Goal: Navigation & Orientation: Find specific page/section

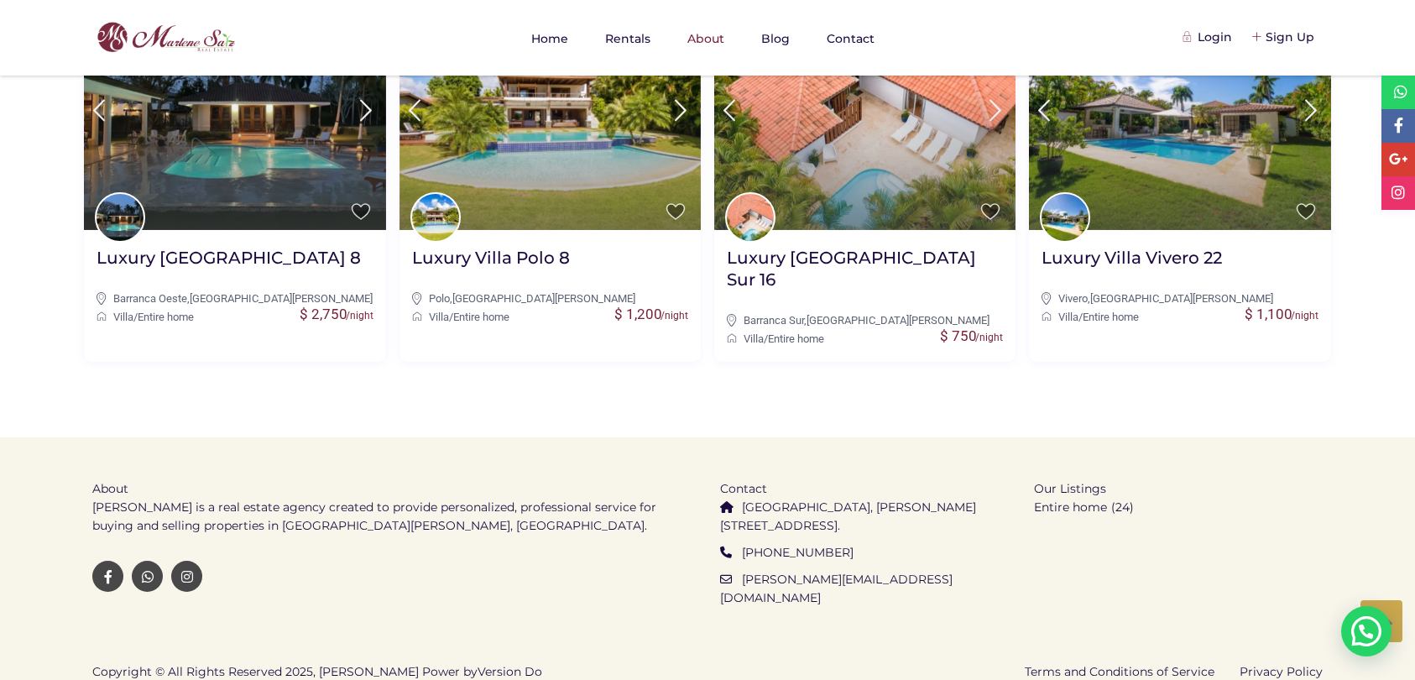
click at [144, 31] on img at bounding box center [155, 37] width 168 height 39
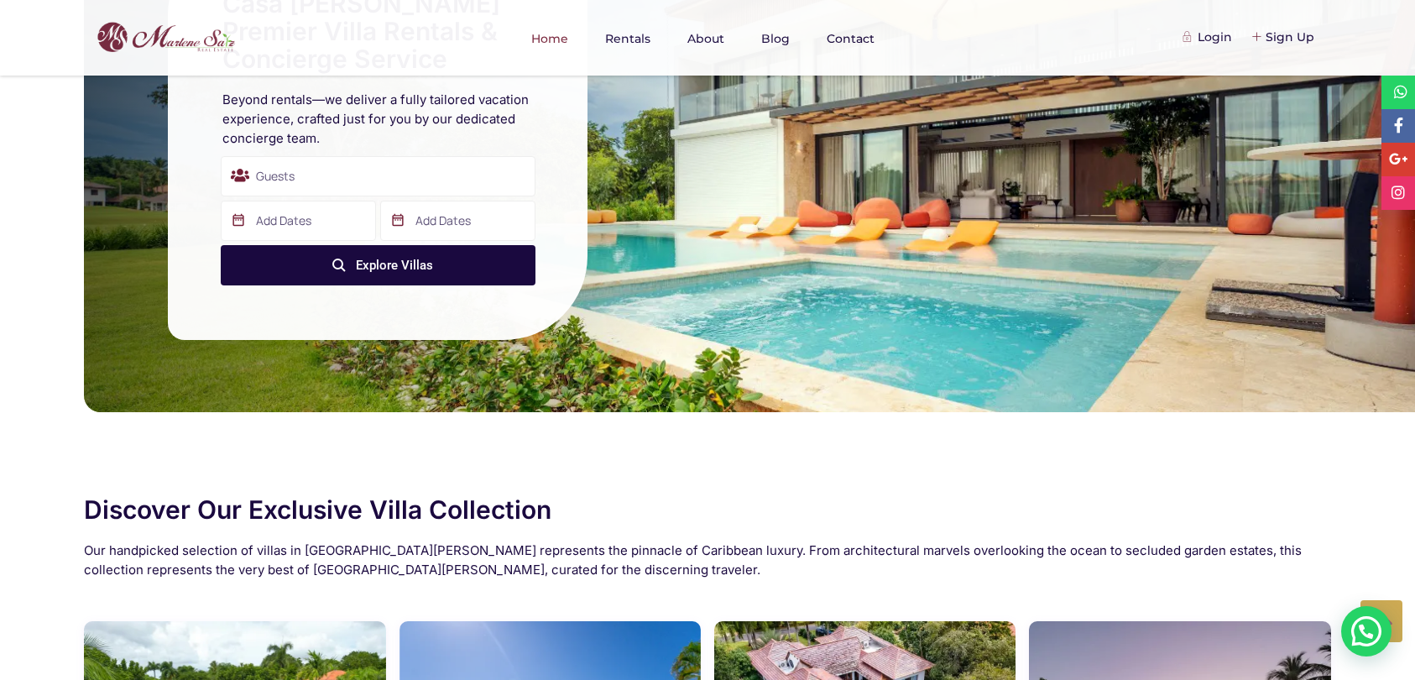
scroll to position [136, 0]
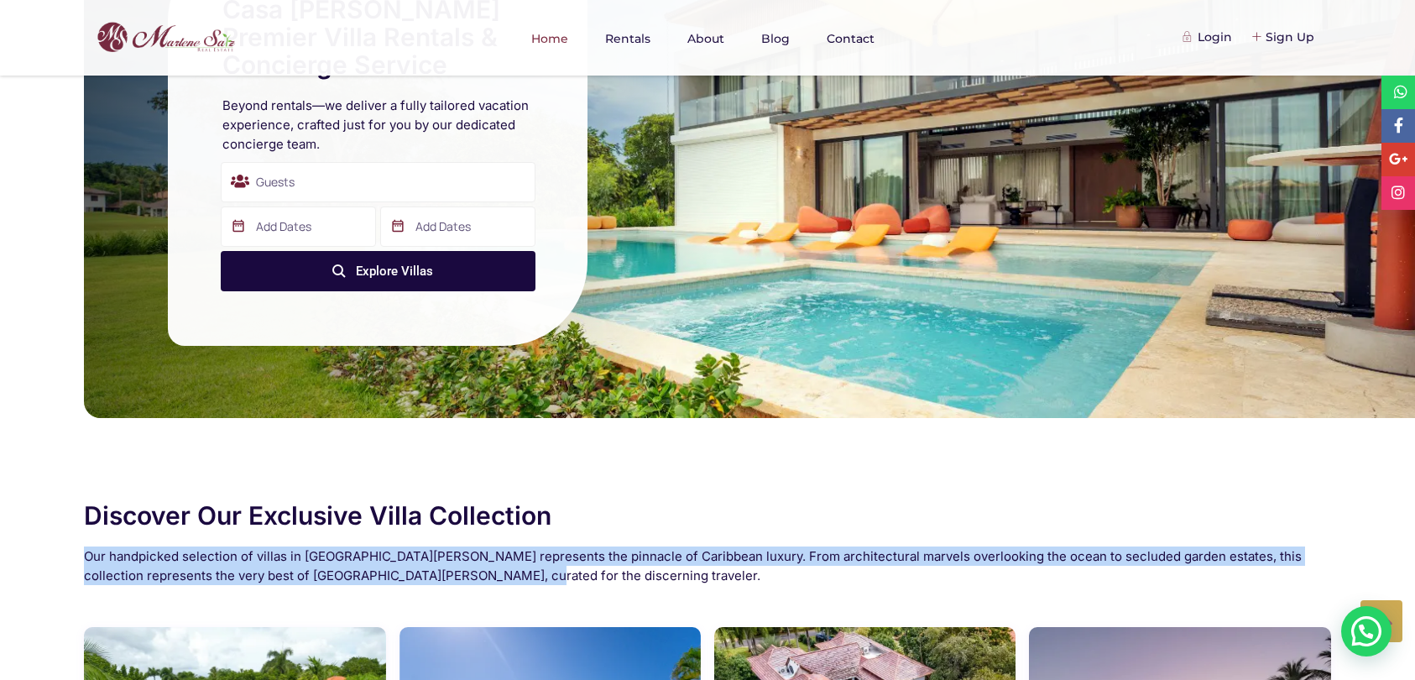
drag, startPoint x: 485, startPoint y: 573, endPoint x: 73, endPoint y: 562, distance: 412.1
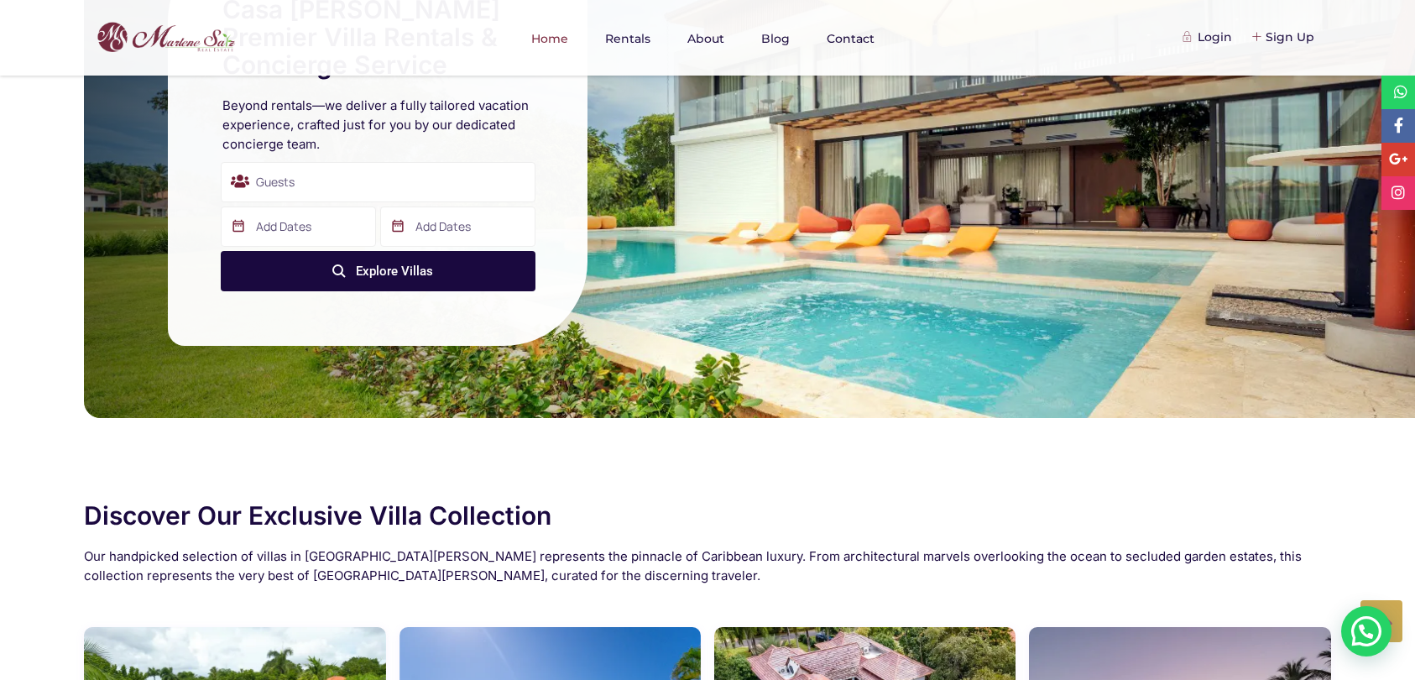
click at [609, 513] on h2 "Discover Our Exclusive Villa Collection" at bounding box center [707, 516] width 1247 height 28
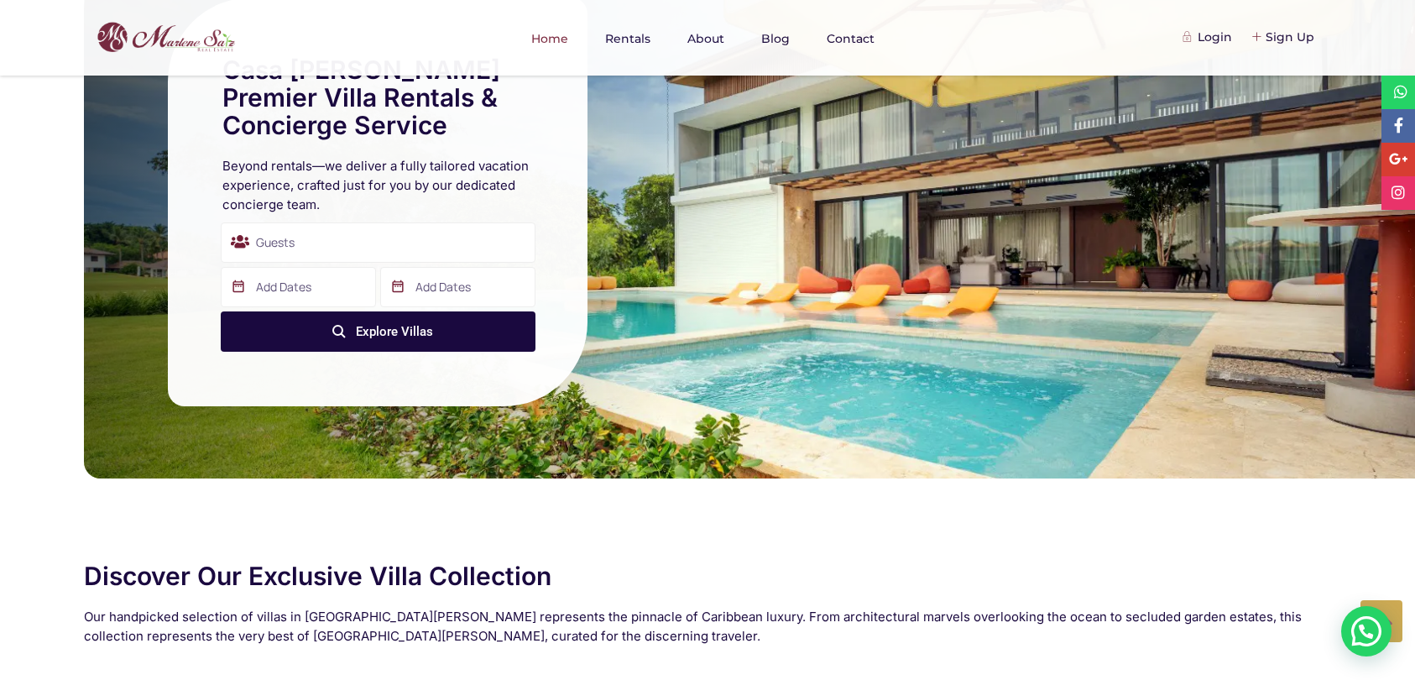
scroll to position [0, 0]
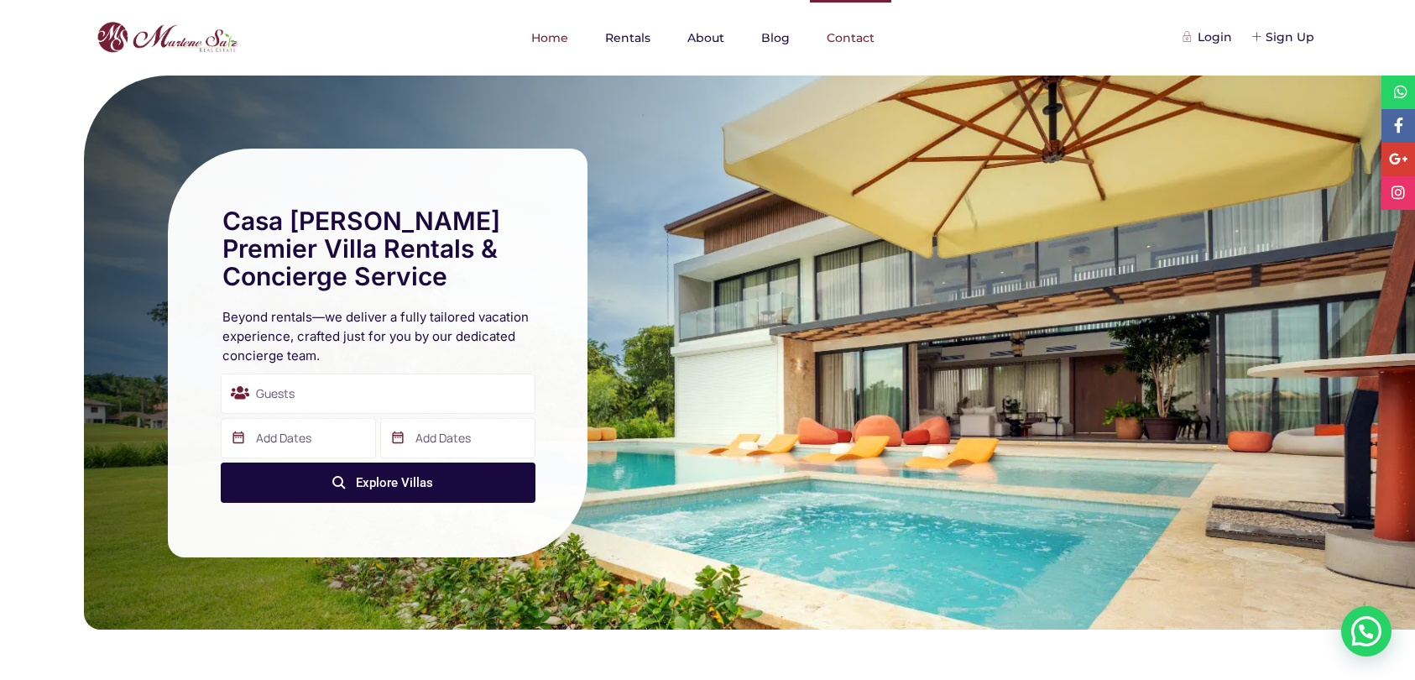
click at [839, 30] on link "Contact" at bounding box center [850, 38] width 81 height 76
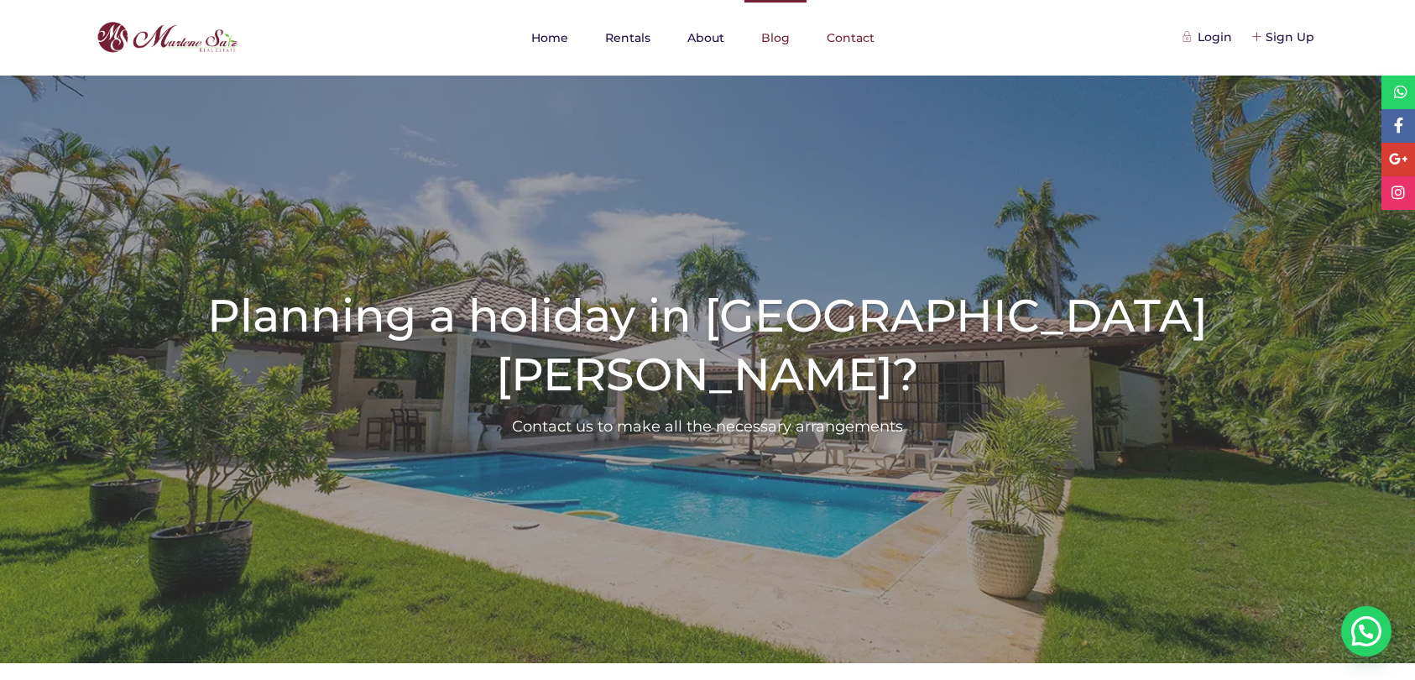
click at [779, 43] on link "Blog" at bounding box center [775, 38] width 62 height 76
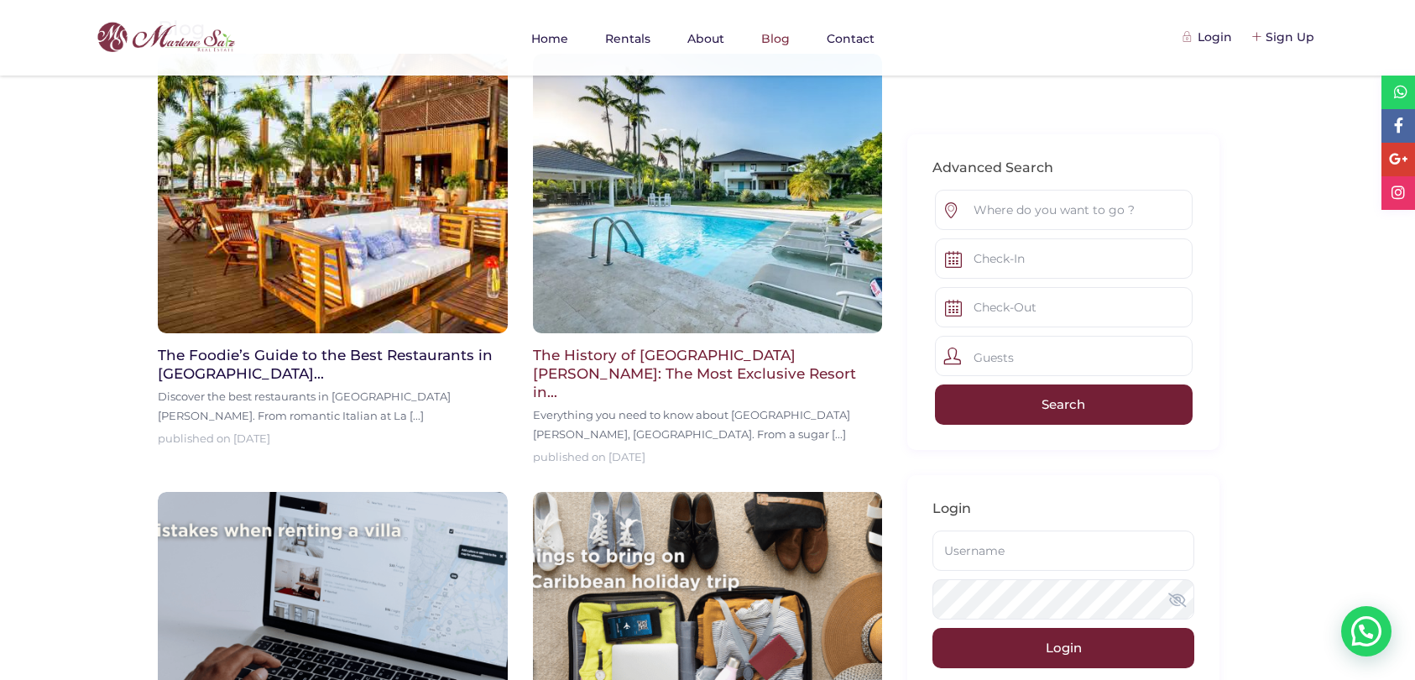
scroll to position [408, 0]
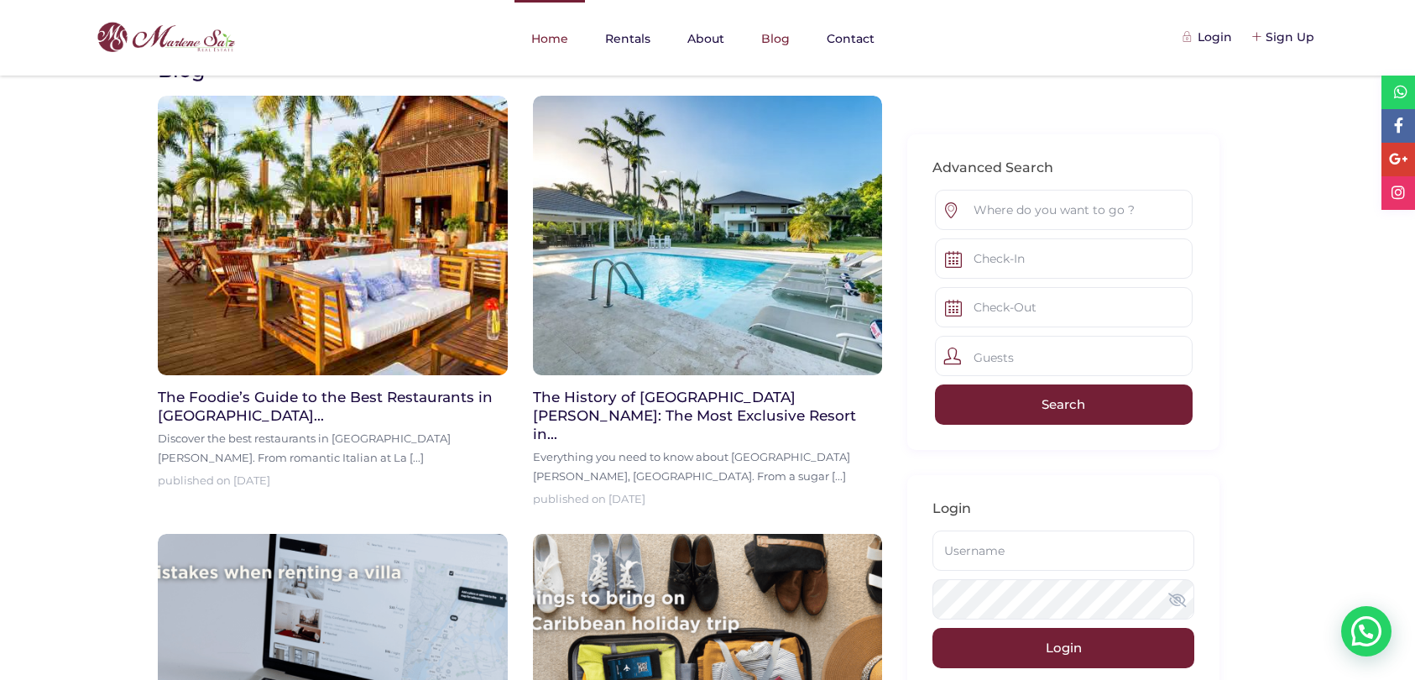
click at [544, 33] on link "Home" at bounding box center [549, 38] width 70 height 77
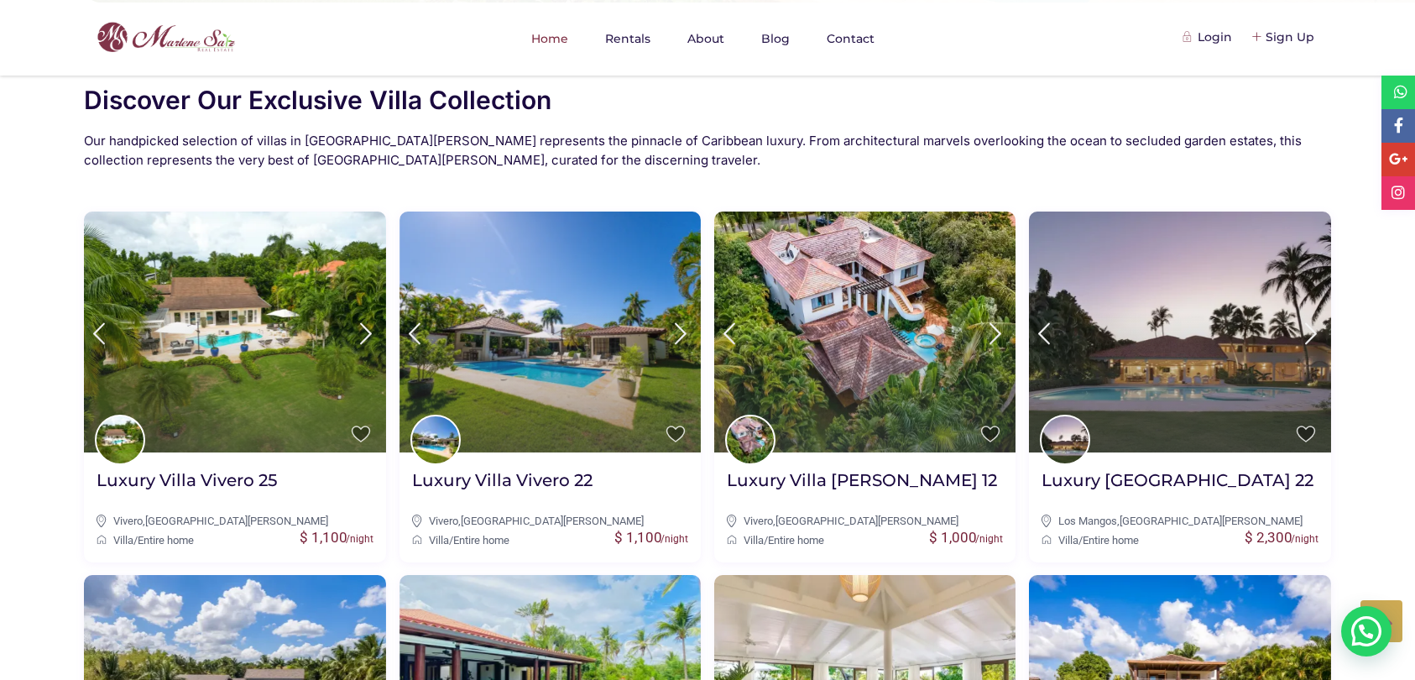
scroll to position [555, 0]
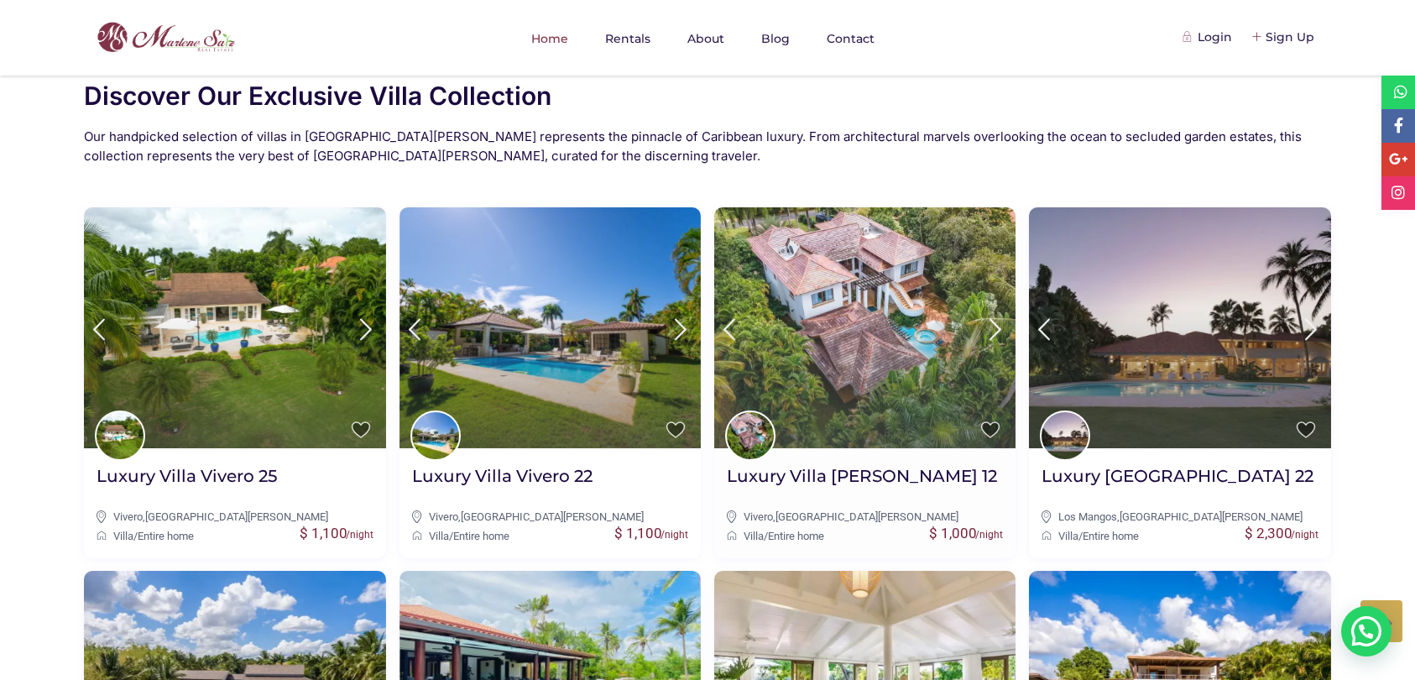
click at [983, 242] on img at bounding box center [864, 327] width 301 height 241
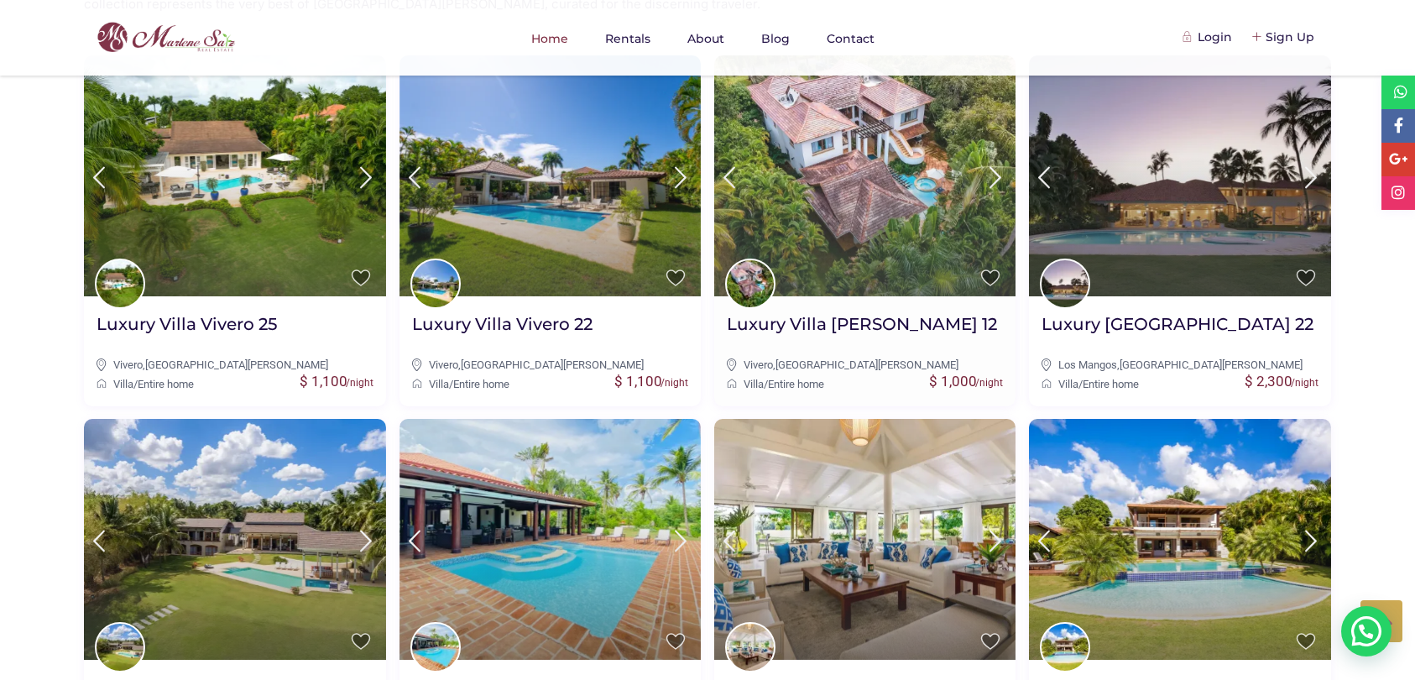
scroll to position [892, 0]
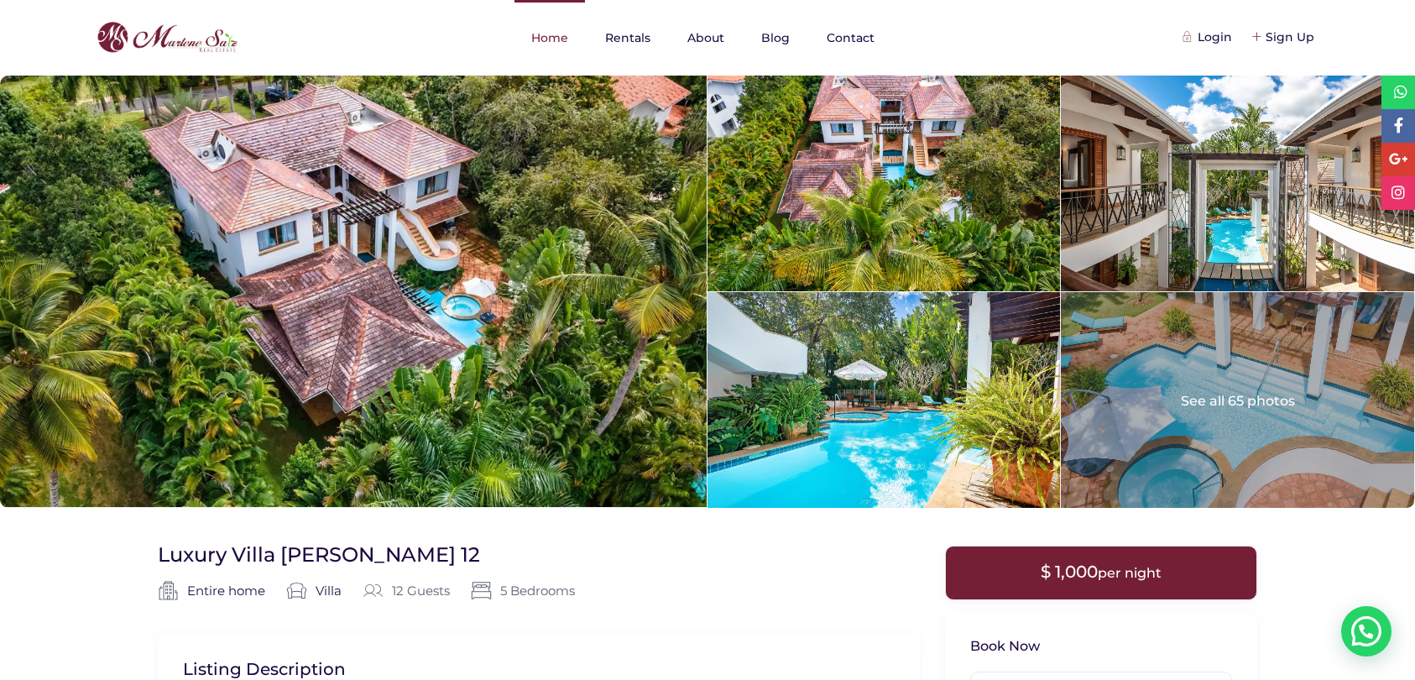
click at [555, 35] on link "Home" at bounding box center [549, 38] width 70 height 76
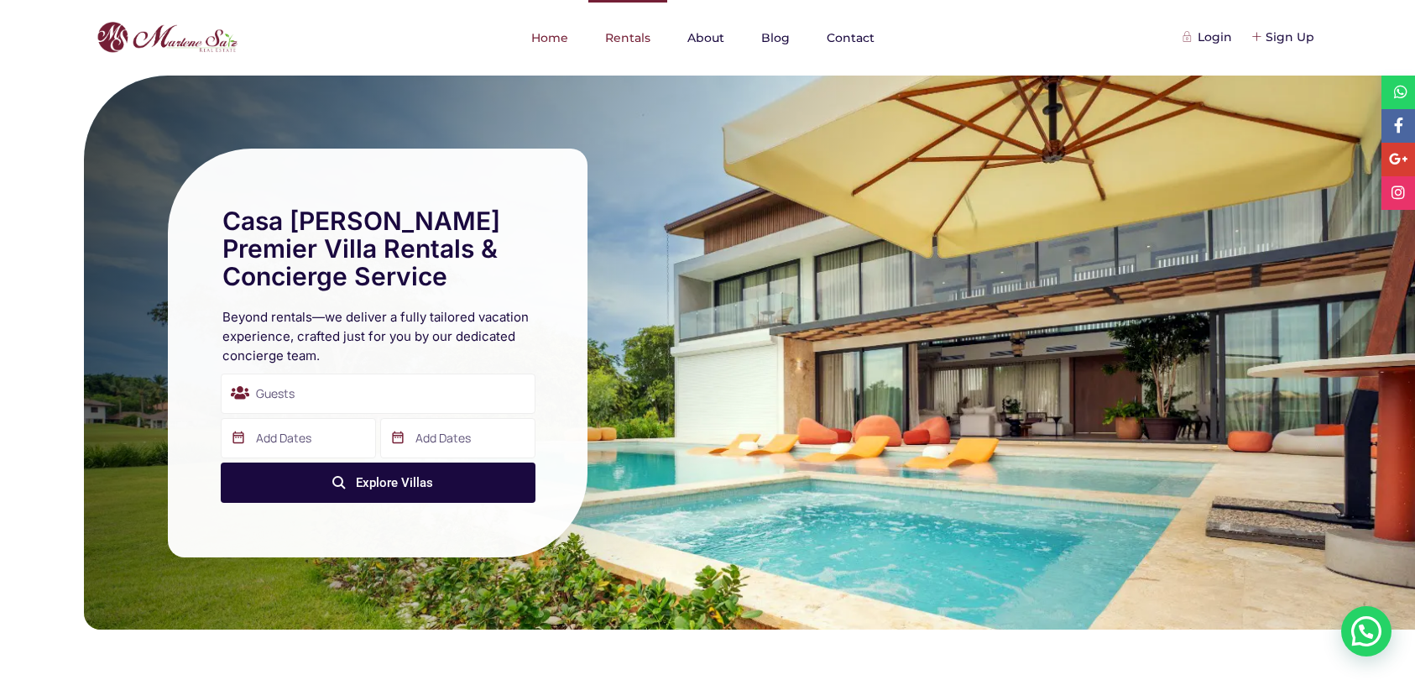
click at [646, 39] on link "Rentals" at bounding box center [627, 38] width 79 height 76
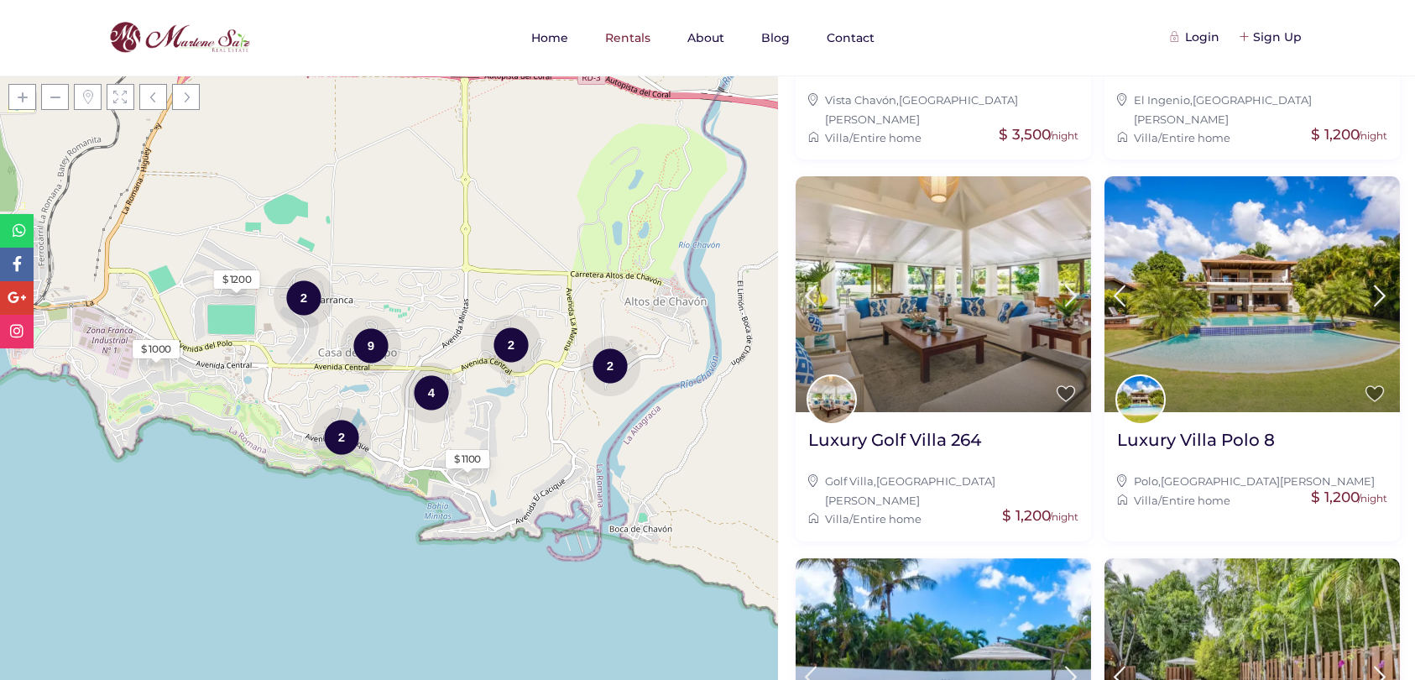
scroll to position [1511, 0]
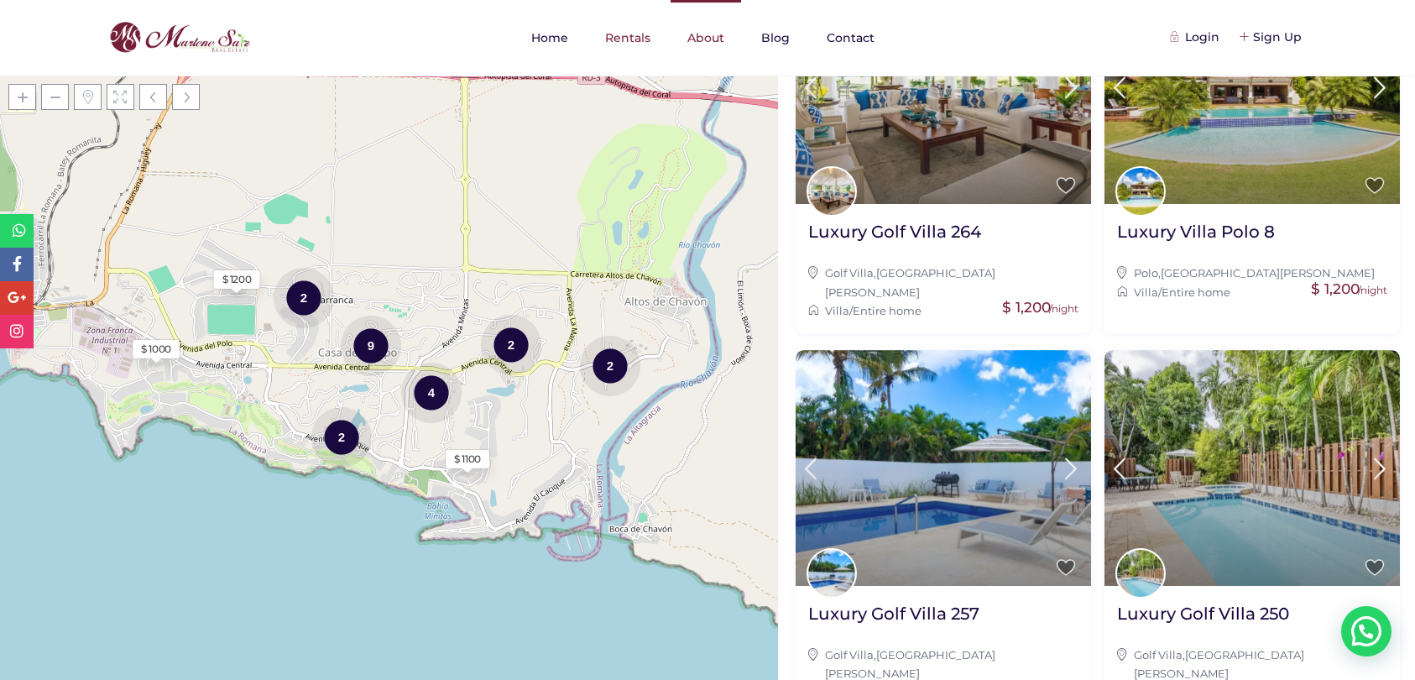
click at [708, 37] on link "About" at bounding box center [705, 38] width 70 height 76
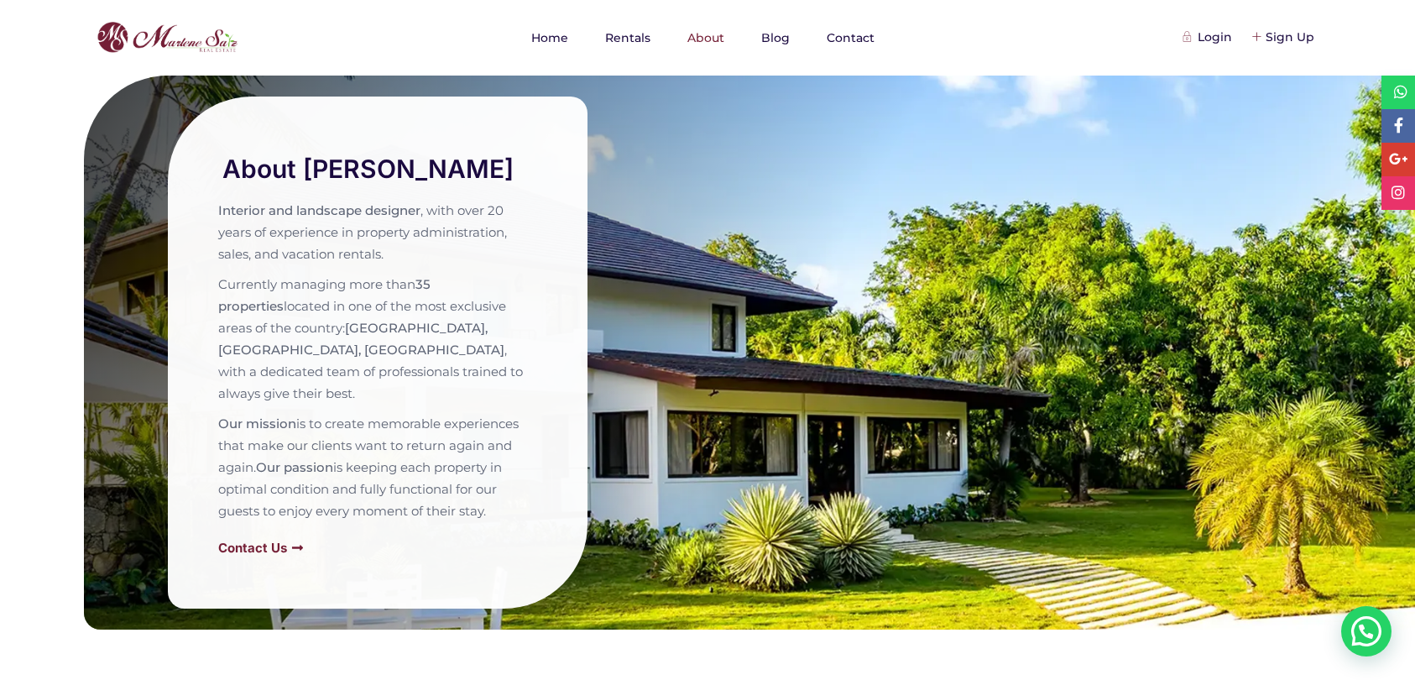
drag, startPoint x: 492, startPoint y: 498, endPoint x: 227, endPoint y: 252, distance: 362.1
click at [227, 252] on div "Interior and landscape designer , with over 20 years of experience in property …" at bounding box center [377, 361] width 319 height 322
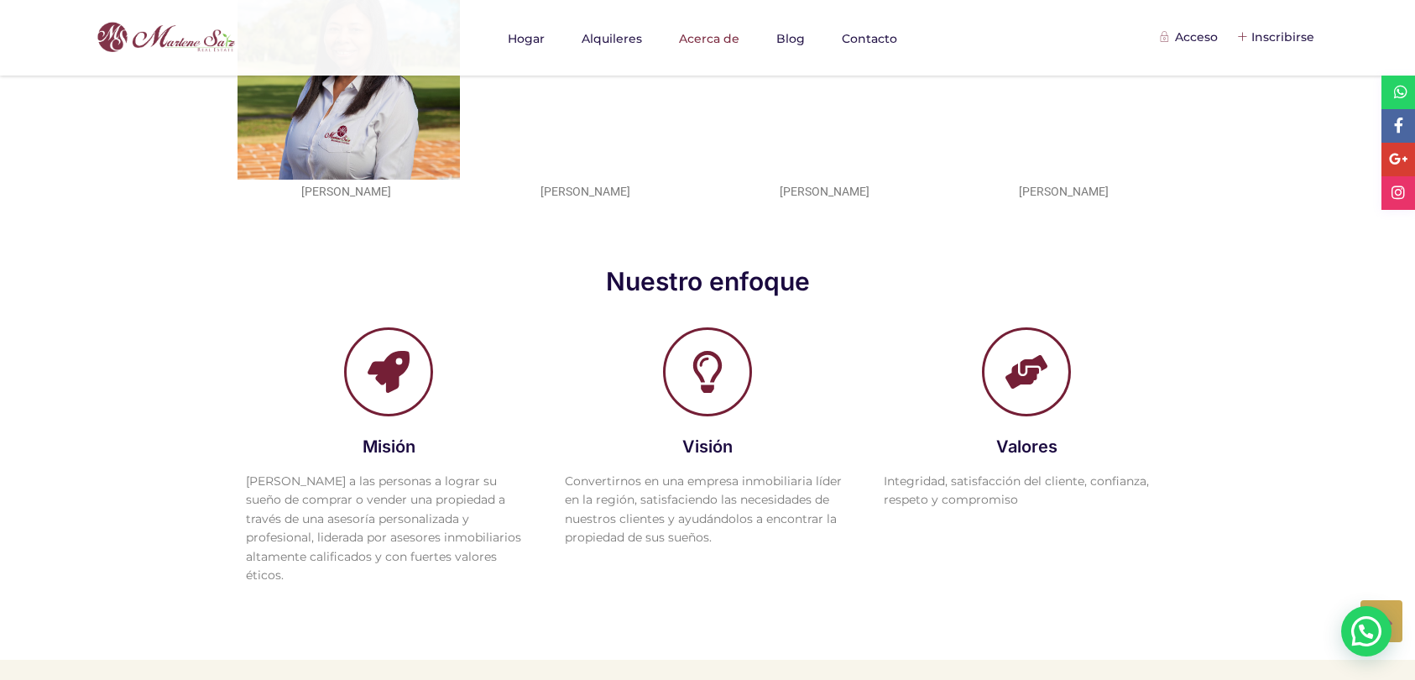
scroll to position [1183, 0]
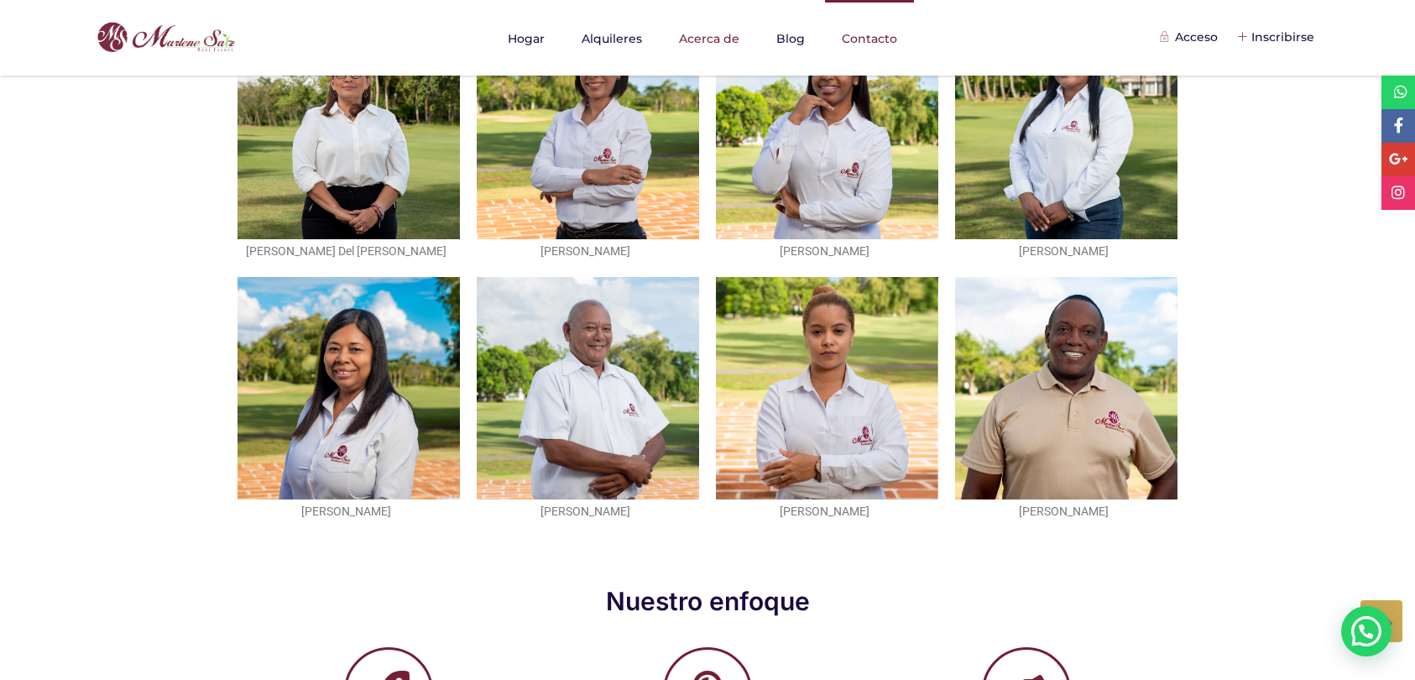
click at [852, 34] on font "Contacto" at bounding box center [869, 38] width 55 height 15
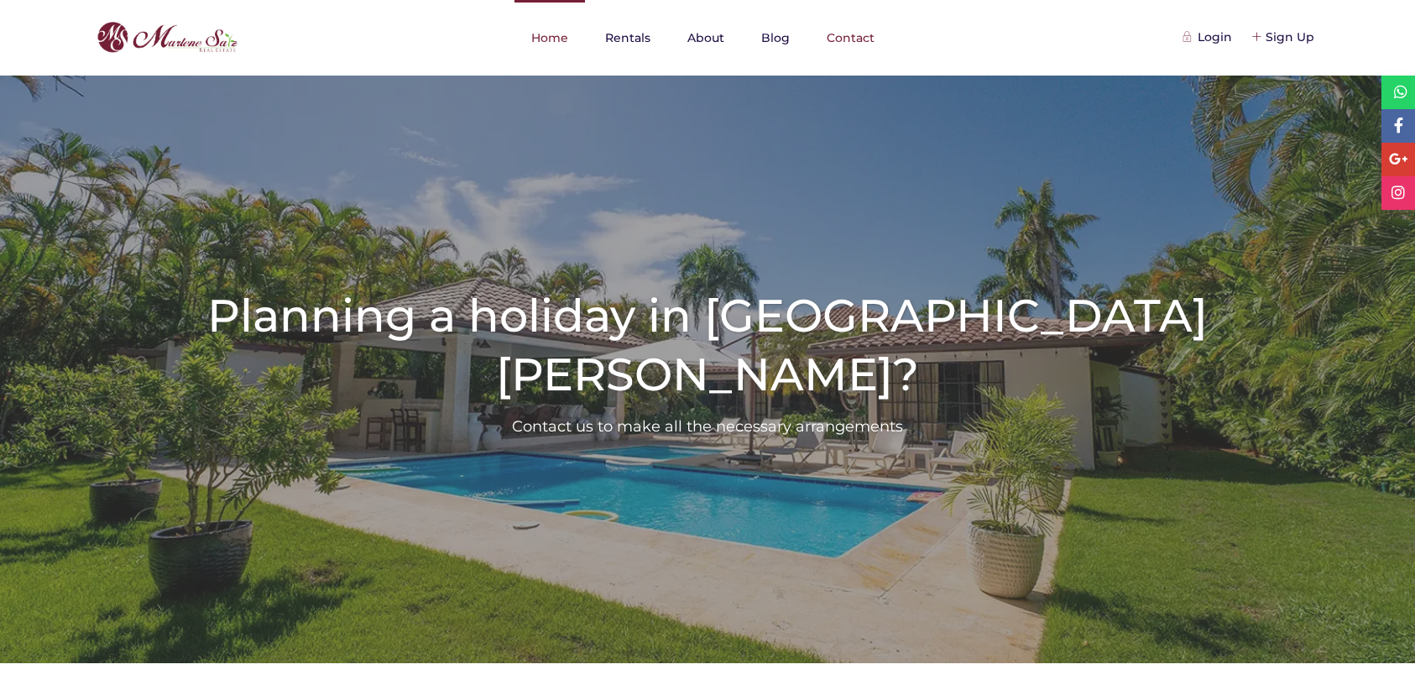
click at [556, 38] on link "Home" at bounding box center [549, 38] width 70 height 76
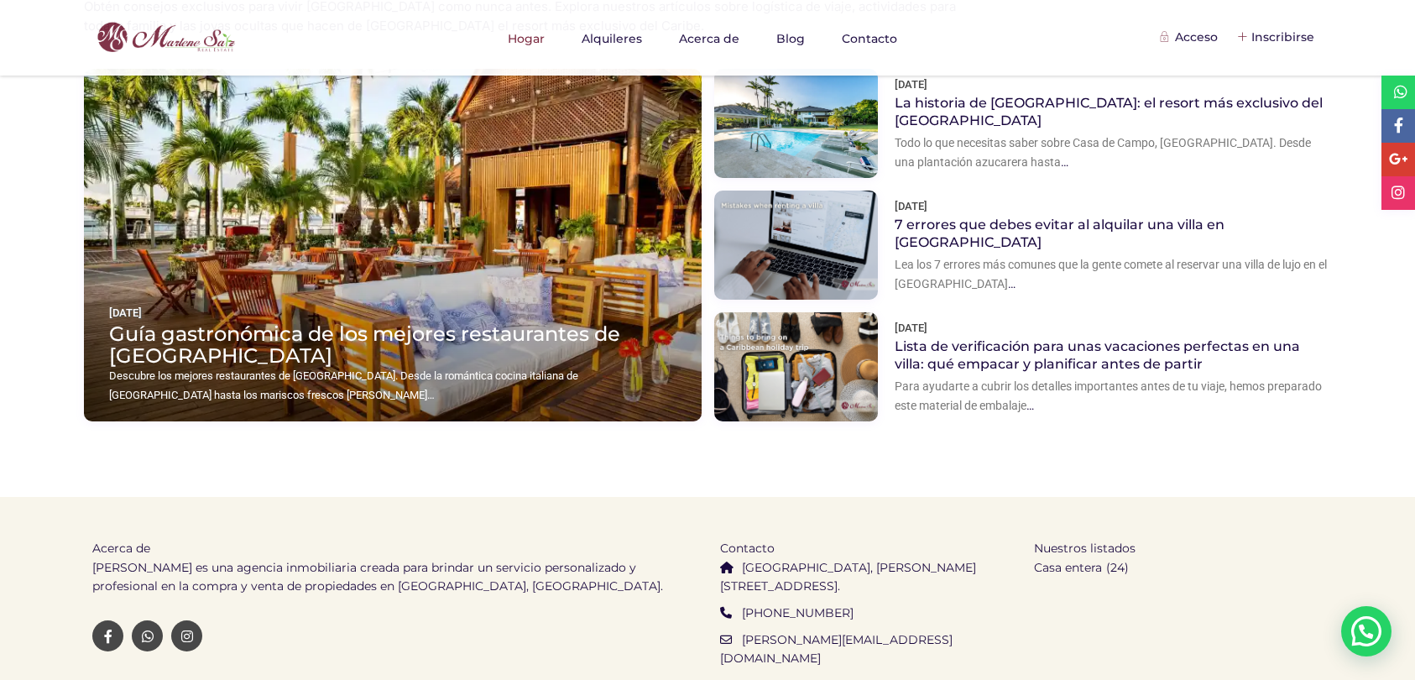
scroll to position [2323, 0]
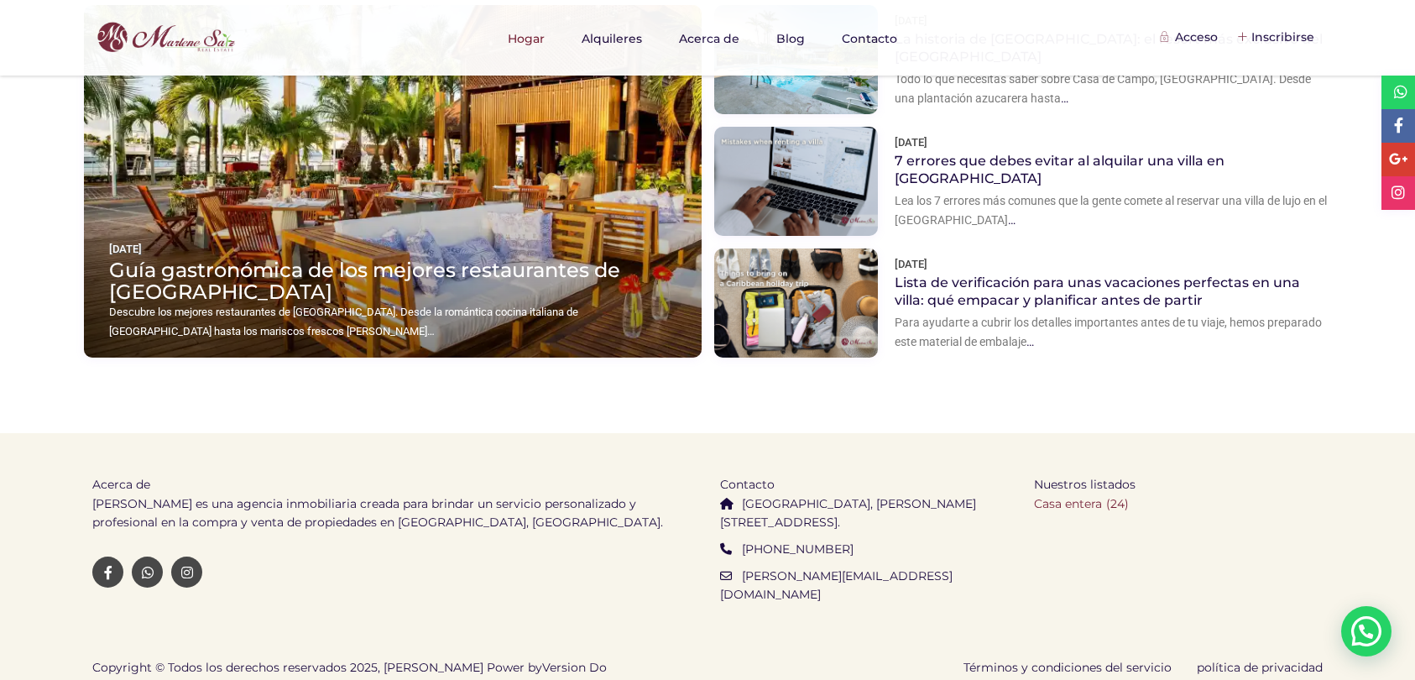
click at [1090, 503] on font "Casa entera" at bounding box center [1068, 503] width 68 height 15
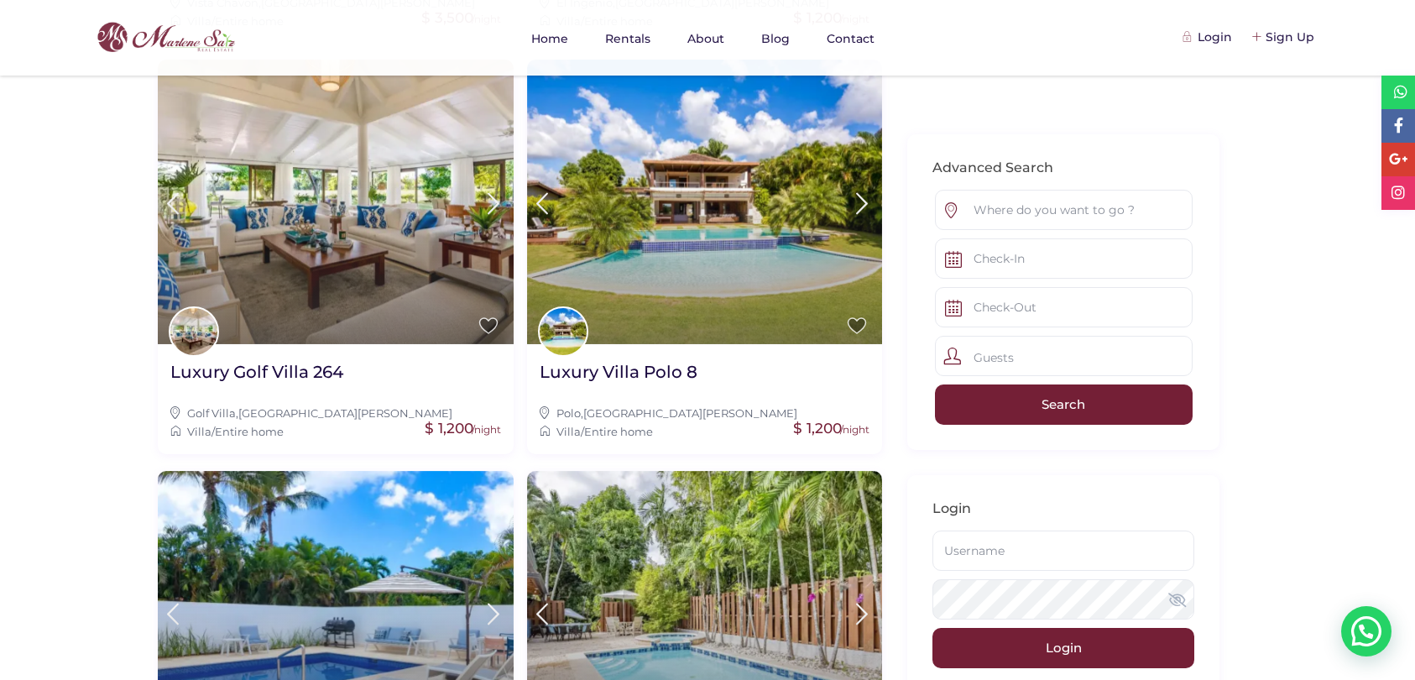
scroll to position [842, 0]
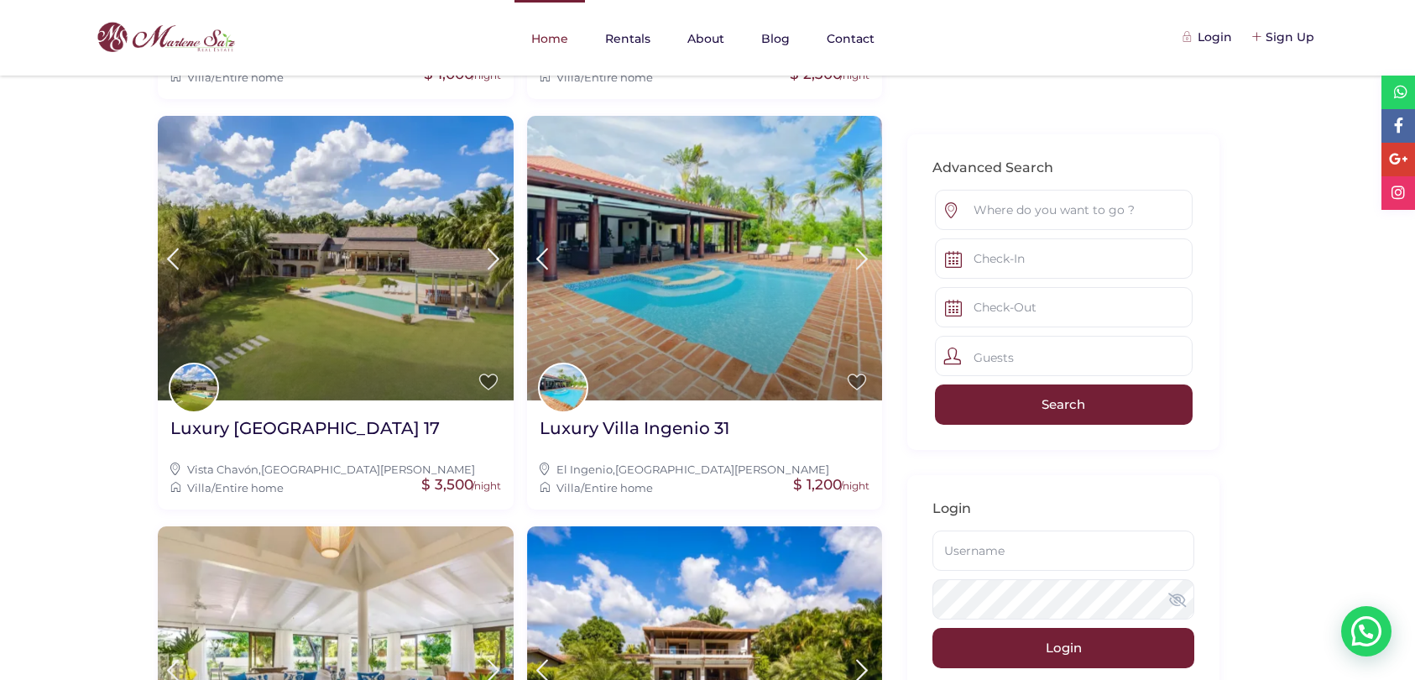
click at [545, 37] on link "Home" at bounding box center [549, 38] width 70 height 77
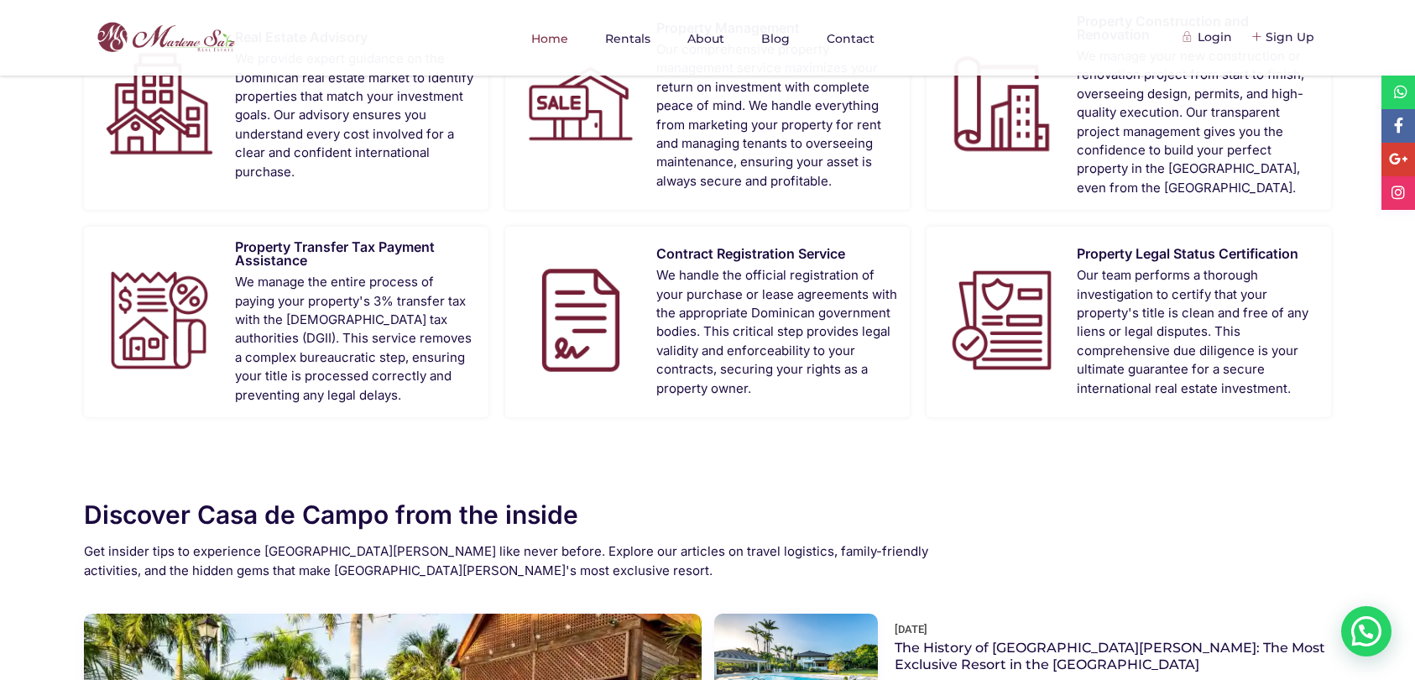
scroll to position [1671, 0]
